Goal: Communication & Community: Answer question/provide support

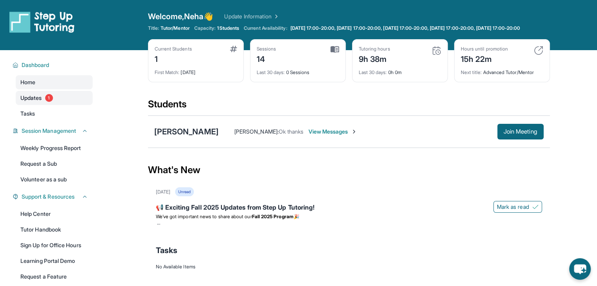
click at [30, 102] on span "Updates" at bounding box center [31, 98] width 22 height 8
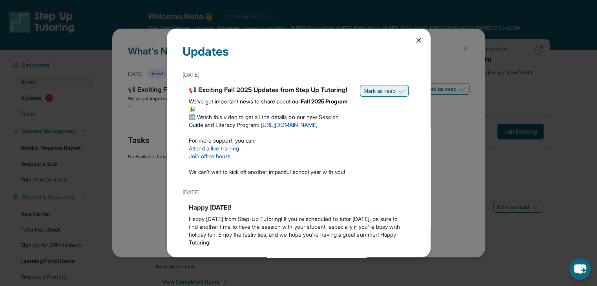
click at [372, 95] on button "Mark as read" at bounding box center [384, 91] width 49 height 12
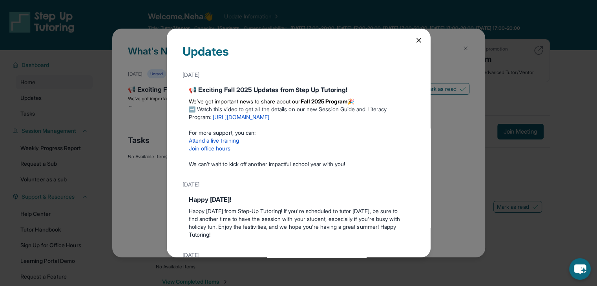
click at [417, 41] on icon at bounding box center [419, 40] width 4 height 4
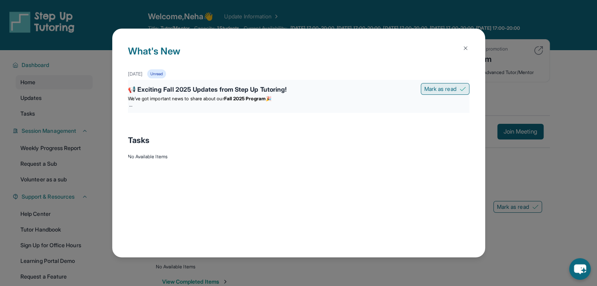
click at [438, 90] on span "Mark as read" at bounding box center [440, 89] width 32 height 8
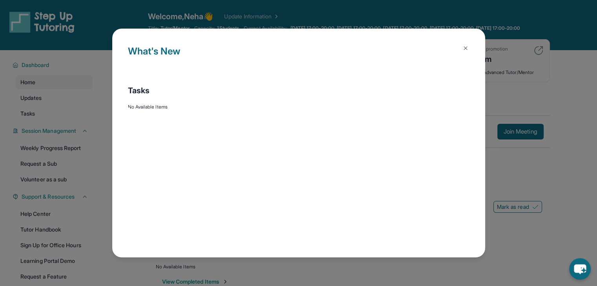
click at [465, 52] on button at bounding box center [465, 48] width 16 height 16
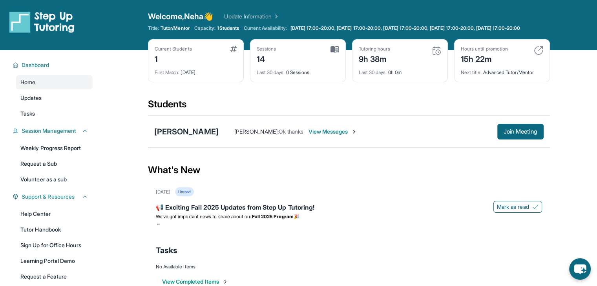
click at [341, 135] on span "View Messages" at bounding box center [332, 132] width 49 height 8
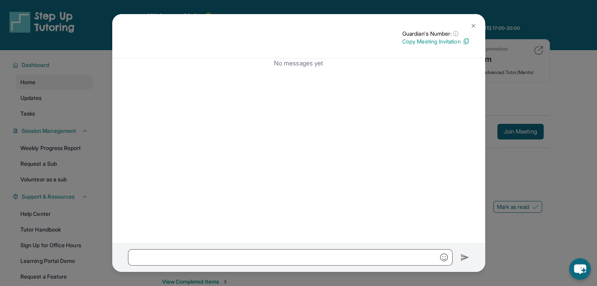
click at [465, 41] on img at bounding box center [465, 41] width 7 height 7
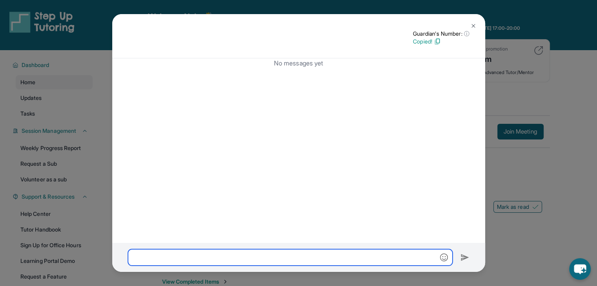
click at [220, 262] on input "text" at bounding box center [290, 258] width 324 height 16
paste input "**********"
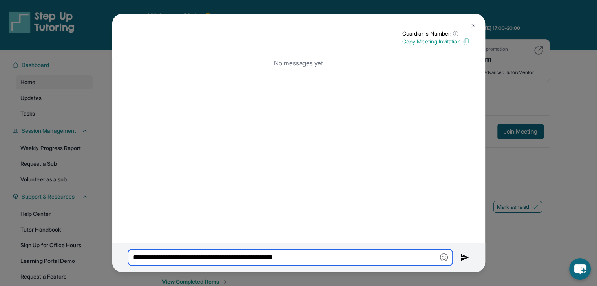
type input "**********"
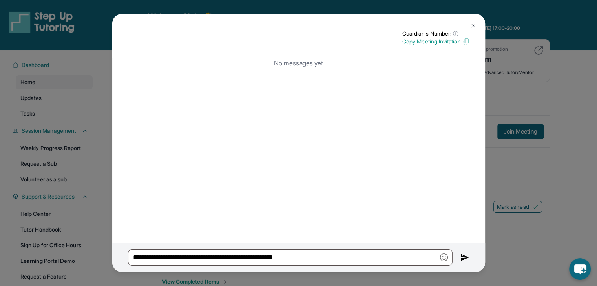
click at [462, 256] on img at bounding box center [464, 257] width 9 height 9
click at [473, 27] on img at bounding box center [473, 26] width 6 height 6
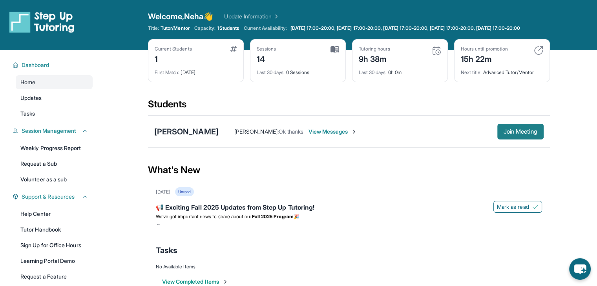
click at [514, 134] on button "Join Meeting" at bounding box center [520, 132] width 46 height 16
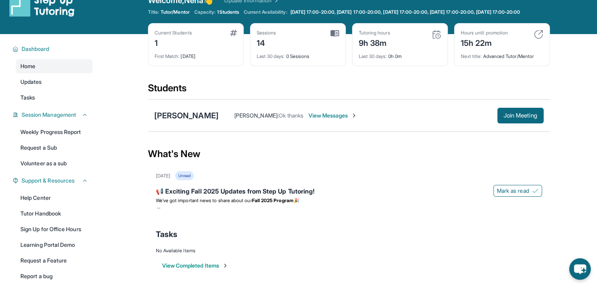
scroll to position [16, 0]
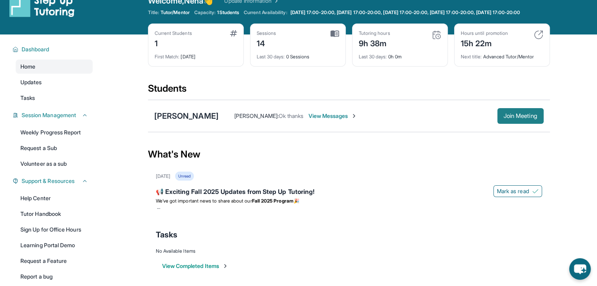
click at [521, 124] on button "Join Meeting" at bounding box center [520, 116] width 46 height 16
click at [60, 99] on link "Tasks" at bounding box center [54, 98] width 77 height 14
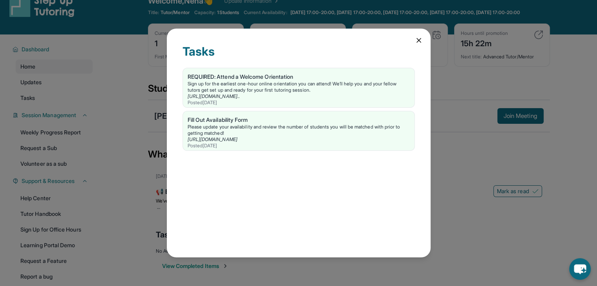
click at [419, 42] on icon at bounding box center [419, 40] width 8 height 8
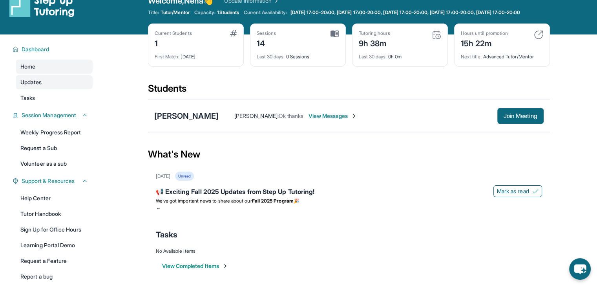
click at [55, 85] on link "Updates" at bounding box center [54, 82] width 77 height 14
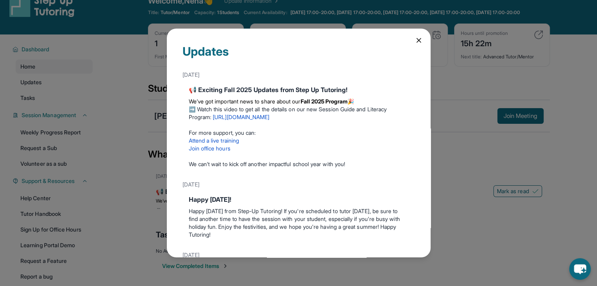
click at [415, 38] on icon at bounding box center [419, 40] width 8 height 8
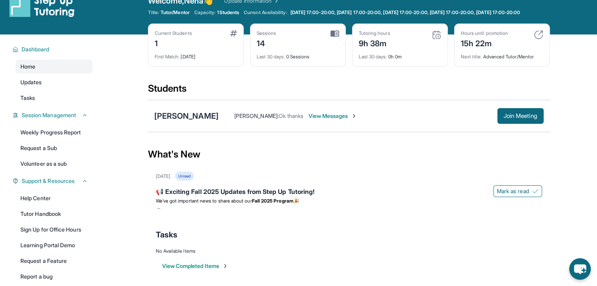
scroll to position [59, 0]
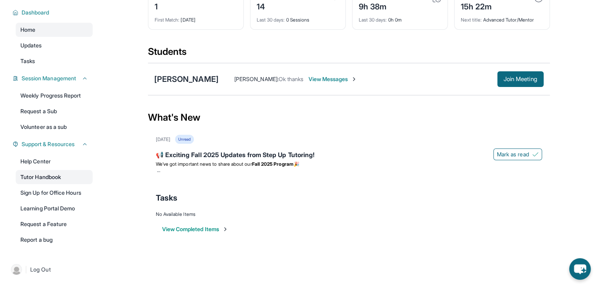
click at [44, 179] on link "Tutor Handbook" at bounding box center [54, 177] width 77 height 14
click at [521, 78] on span "Join Meeting" at bounding box center [520, 79] width 34 height 5
click at [330, 77] on span "View Messages" at bounding box center [332, 79] width 49 height 8
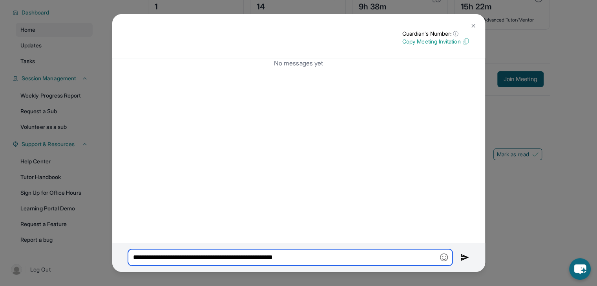
drag, startPoint x: 320, startPoint y: 256, endPoint x: 139, endPoint y: 259, distance: 181.7
click at [139, 259] on input "**********" at bounding box center [290, 258] width 324 height 16
type input "*"
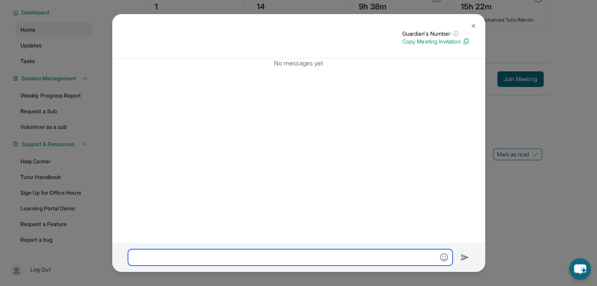
paste input "**********"
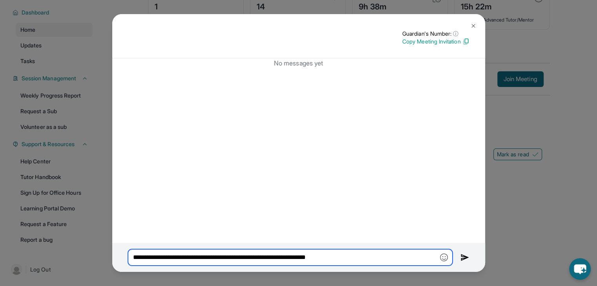
type input "**********"
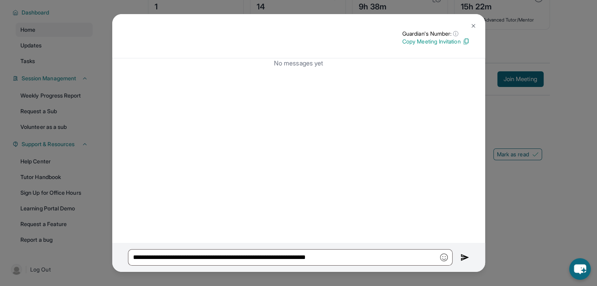
click at [465, 260] on img at bounding box center [464, 257] width 9 height 9
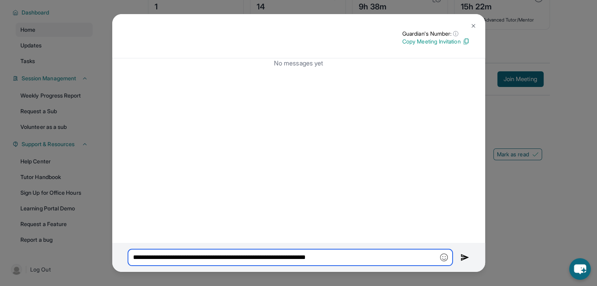
drag, startPoint x: 385, startPoint y: 259, endPoint x: 105, endPoint y: 253, distance: 279.4
click at [105, 253] on div "**********" at bounding box center [298, 143] width 597 height 286
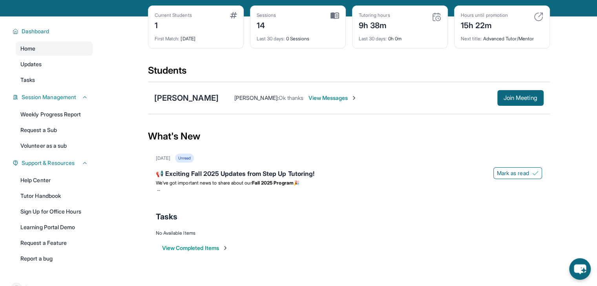
scroll to position [0, 0]
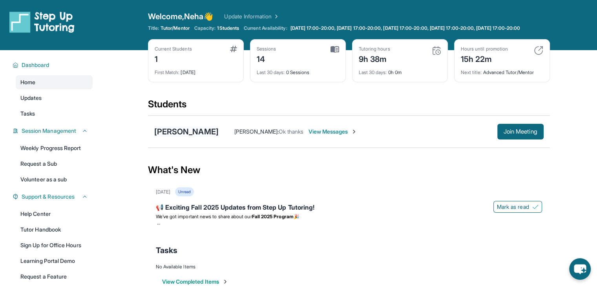
click at [182, 134] on div "[PERSON_NAME]" at bounding box center [186, 131] width 64 height 11
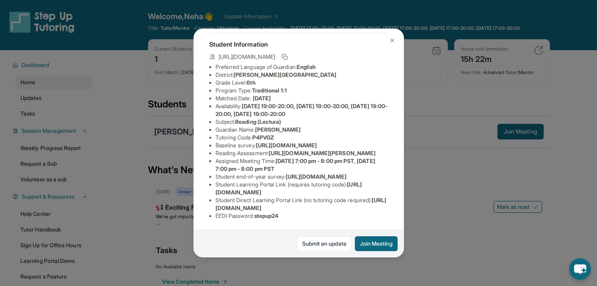
scroll to position [121, 0]
drag, startPoint x: 353, startPoint y: 187, endPoint x: 215, endPoint y: 188, distance: 138.1
click at [215, 188] on li "Student Learning Portal Link (requires tutoring code) : [URL][DOMAIN_NAME]" at bounding box center [301, 189] width 173 height 16
copy span "[URL][DOMAIN_NAME]"
click at [286, 212] on li "EEDI Password : stepup24" at bounding box center [301, 216] width 173 height 8
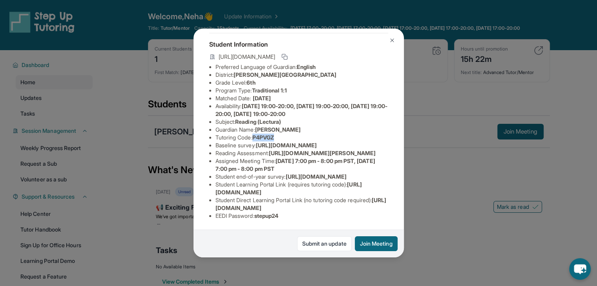
drag, startPoint x: 279, startPoint y: 60, endPoint x: 255, endPoint y: 60, distance: 23.2
click at [255, 134] on li "Tutoring Code : P4PVGZ" at bounding box center [301, 138] width 173 height 8
copy span "P4PVGZ"
click at [420, 166] on div "[PERSON_NAME] Guardian: [PERSON_NAME] Student Information [URL][DOMAIN_NAME] Pr…" at bounding box center [298, 143] width 597 height 286
